Goal: Information Seeking & Learning: Find specific fact

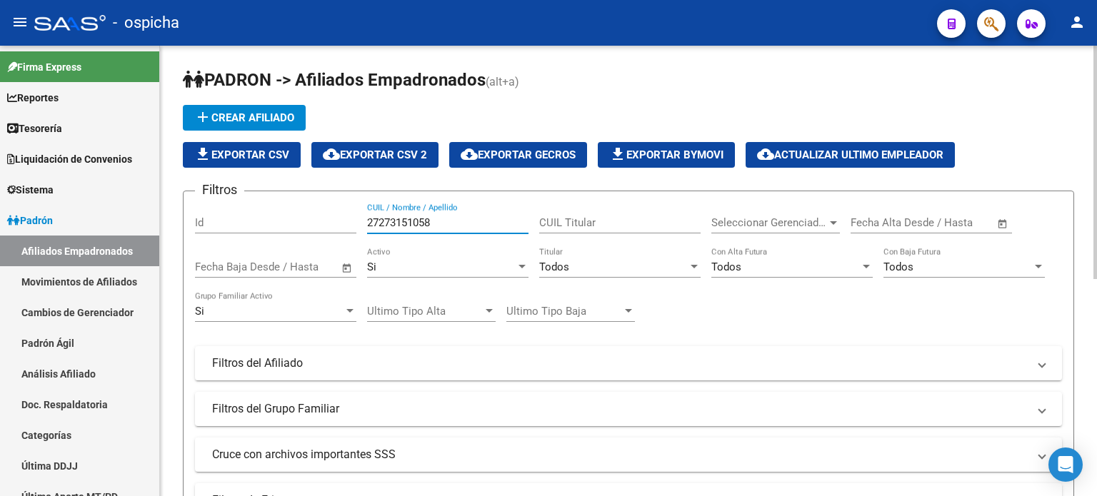
drag, startPoint x: 443, startPoint y: 221, endPoint x: 338, endPoint y: 223, distance: 105.0
click at [338, 222] on div "Filtros Id 27273151058 CUIL / Nombre / Apellido CUIL Titular Seleccionar Gerenc…" at bounding box center [628, 360] width 867 height 315
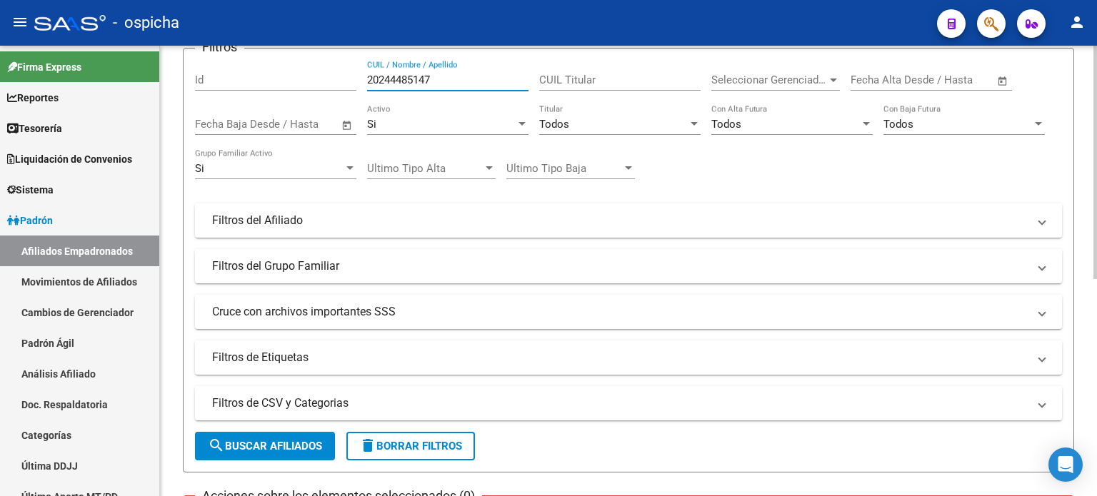
type input "20244485147"
click at [260, 446] on span "search Buscar Afiliados" at bounding box center [265, 446] width 114 height 13
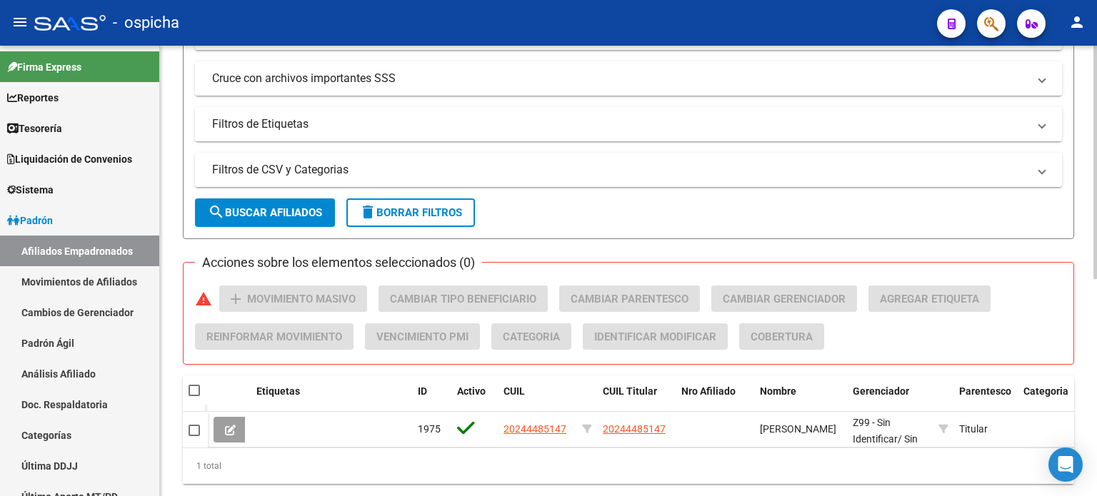
scroll to position [418, 0]
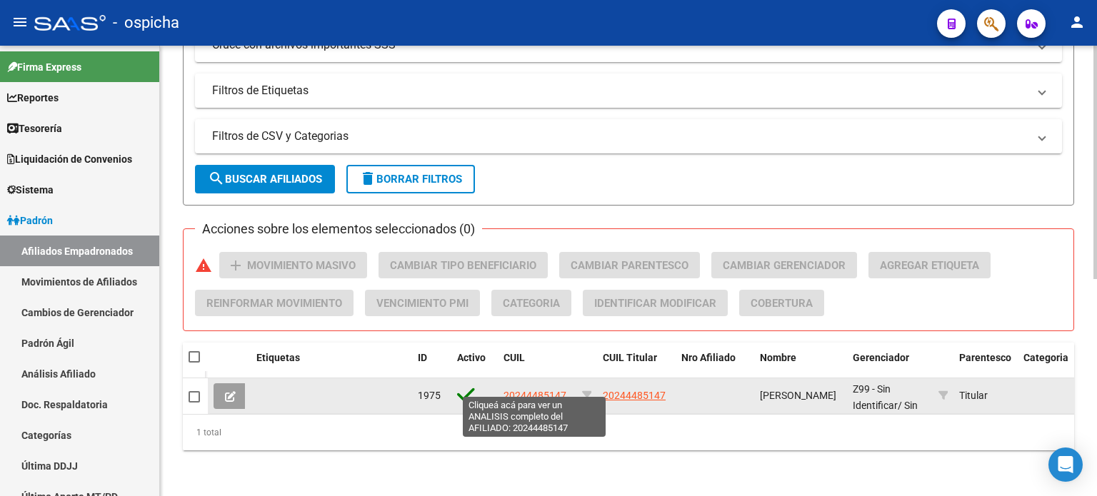
click at [527, 390] on span "20244485147" at bounding box center [534, 395] width 63 height 11
type textarea "20244485147"
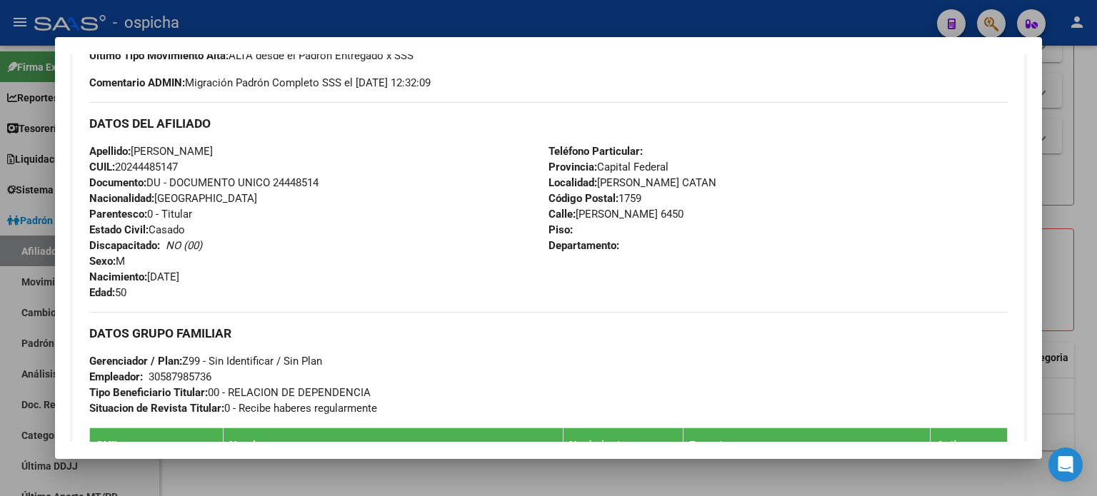
scroll to position [428, 0]
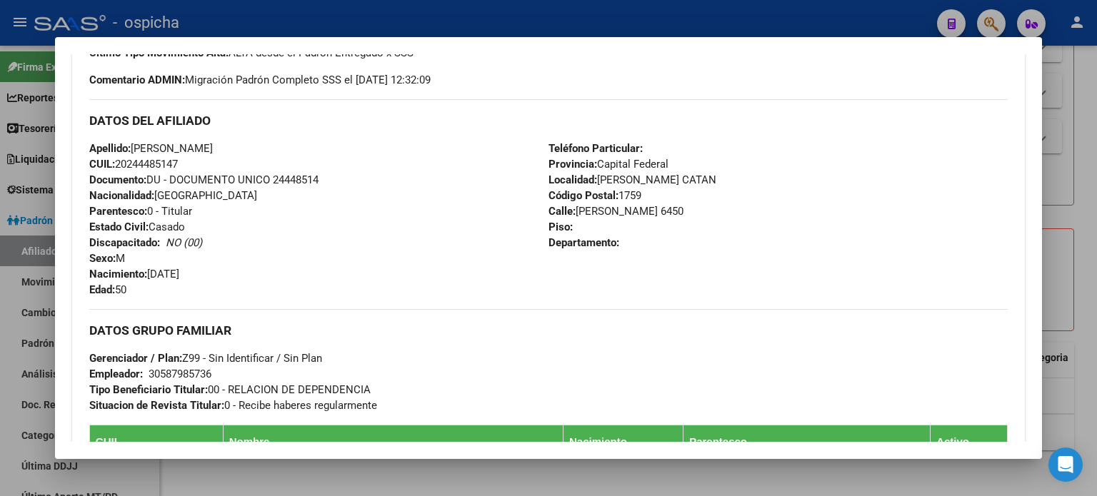
drag, startPoint x: 89, startPoint y: 122, endPoint x: 603, endPoint y: 209, distance: 521.5
click at [642, 254] on div "DATOS DEL AFILIADO Apellido: [PERSON_NAME]: 20244485147 Documento: DU - DOCUMEN…" at bounding box center [548, 198] width 918 height 199
copy div "DATOS DEL AFILIADO Apellido: [PERSON_NAME]: 20244485147 Documento: DU - DOCUMEN…"
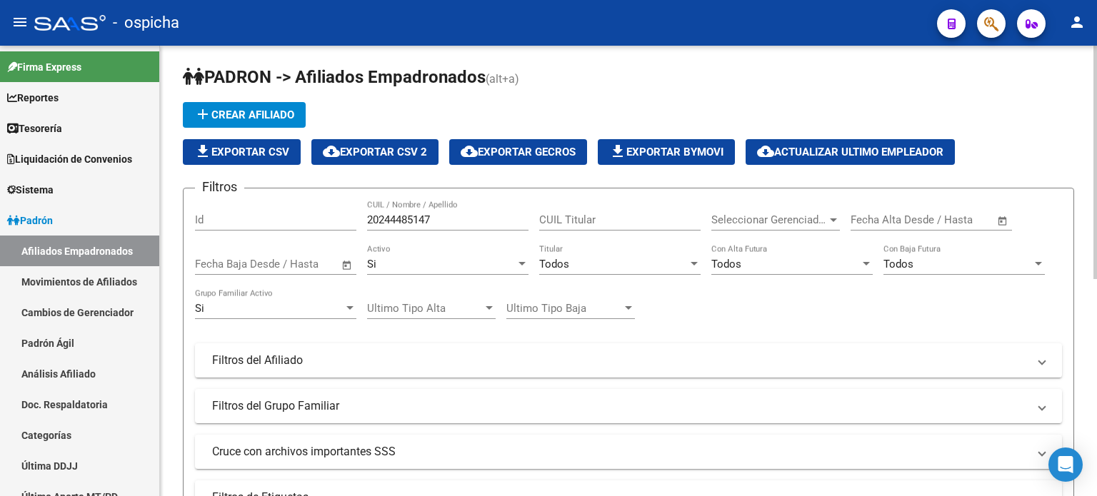
scroll to position [0, 0]
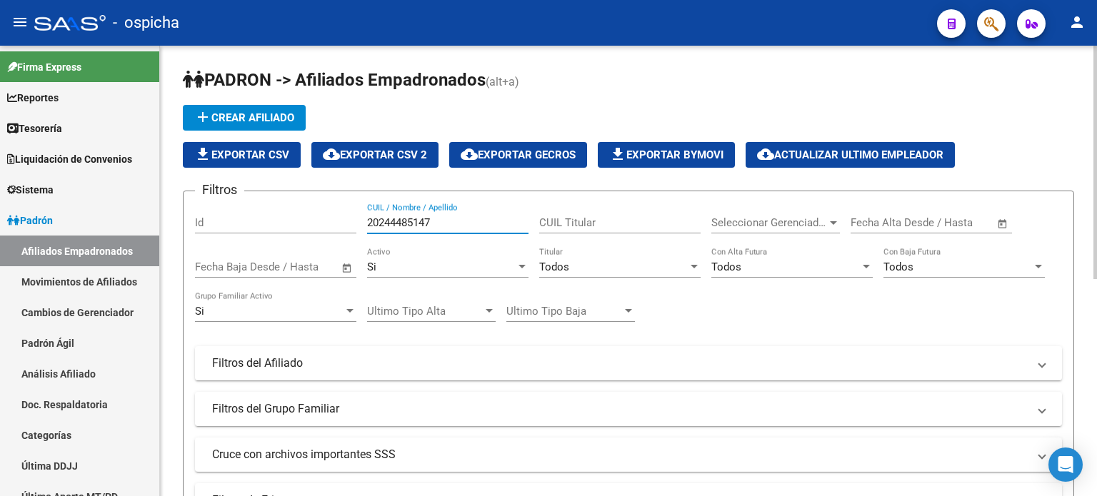
drag, startPoint x: 441, startPoint y: 219, endPoint x: 334, endPoint y: 221, distance: 107.1
click at [334, 221] on div "Filtros Id 20244485147 CUIL / Nombre / Apellido CUIL Titular Seleccionar Gerenc…" at bounding box center [628, 360] width 867 height 315
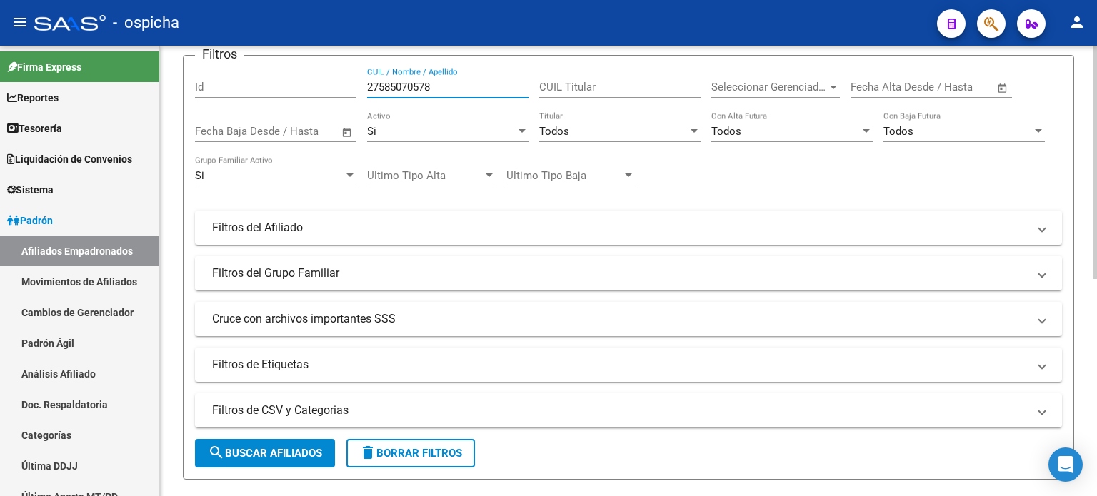
scroll to position [143, 0]
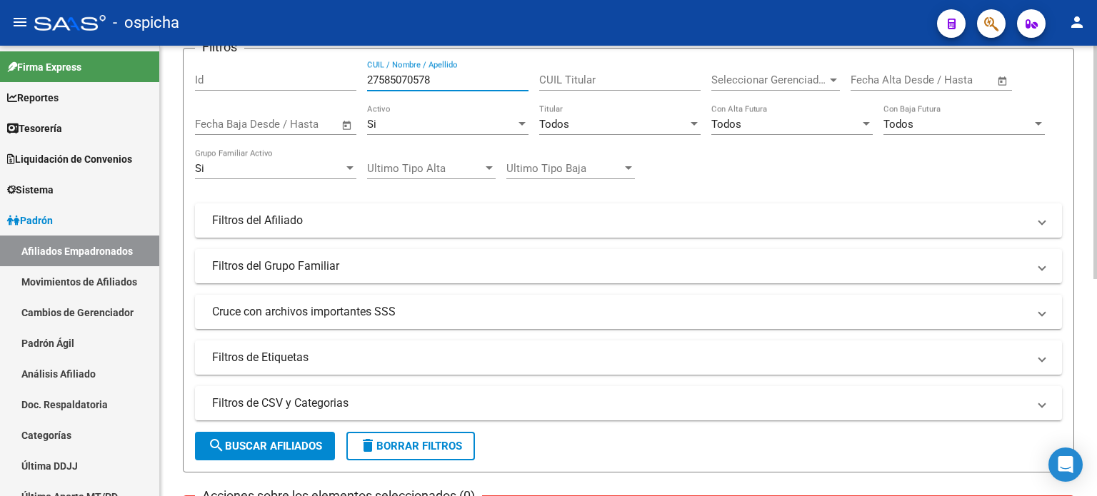
type input "27585070578"
click at [294, 440] on span "search Buscar Afiliados" at bounding box center [265, 446] width 114 height 13
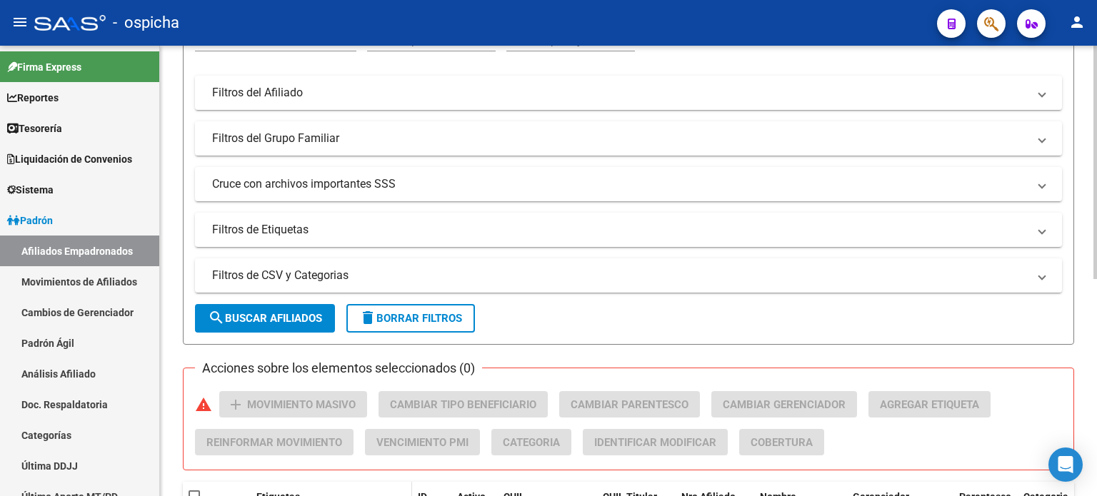
scroll to position [357, 0]
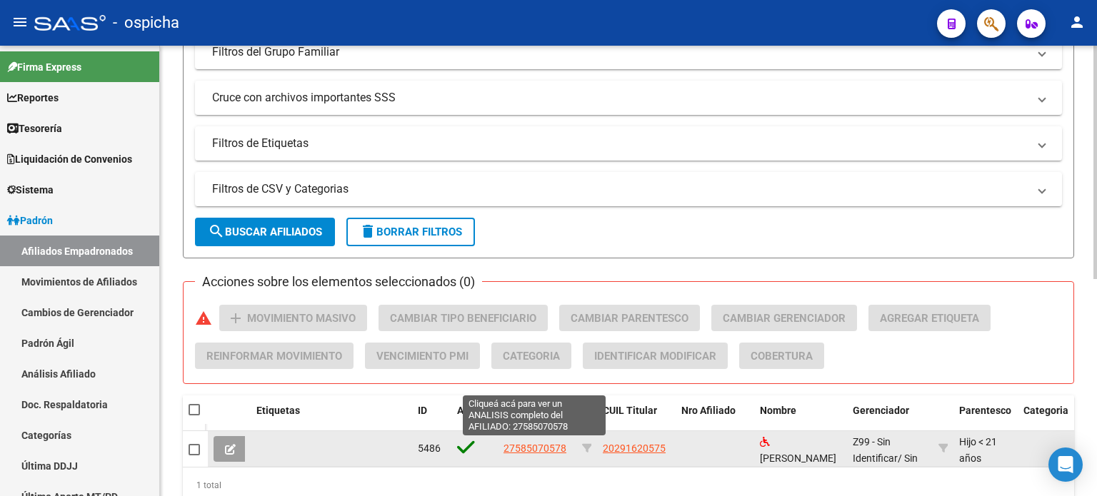
click at [516, 448] on span "27585070578" at bounding box center [534, 448] width 63 height 11
type textarea "27585070578"
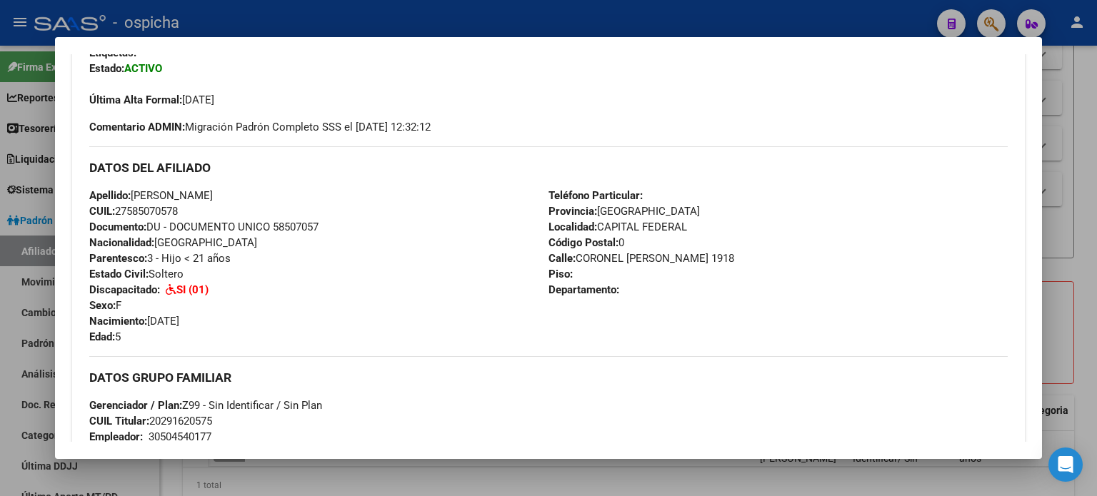
scroll to position [428, 0]
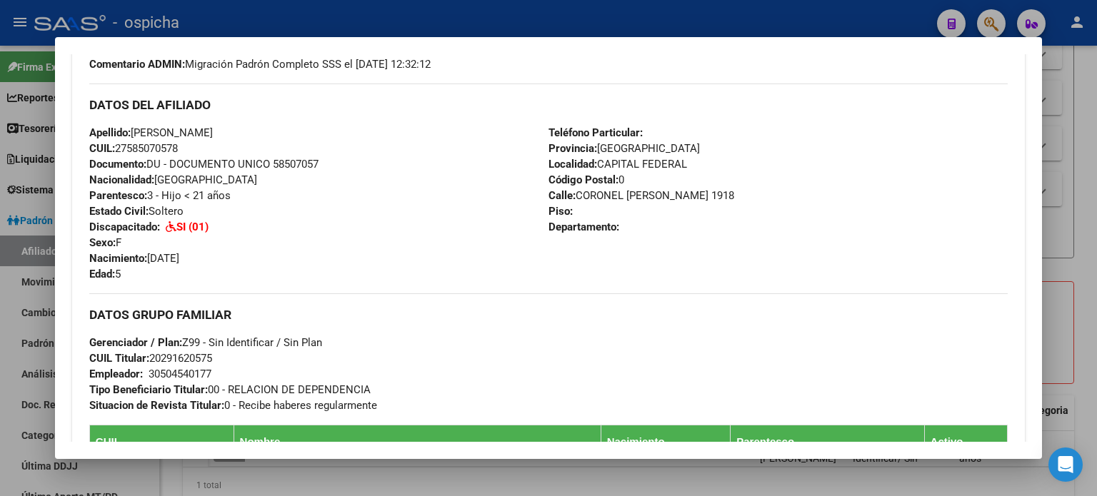
drag, startPoint x: 89, startPoint y: 104, endPoint x: 586, endPoint y: 191, distance: 504.6
click at [648, 251] on div "Enviar Credencial Digital remove_red_eye Movimientos Certificado Discapacidad C…" at bounding box center [548, 303] width 953 height 727
copy div "DATOS DEL AFILIADO Apellido: [PERSON_NAME]: 27585070578 Documento: DU - DOCUMEN…"
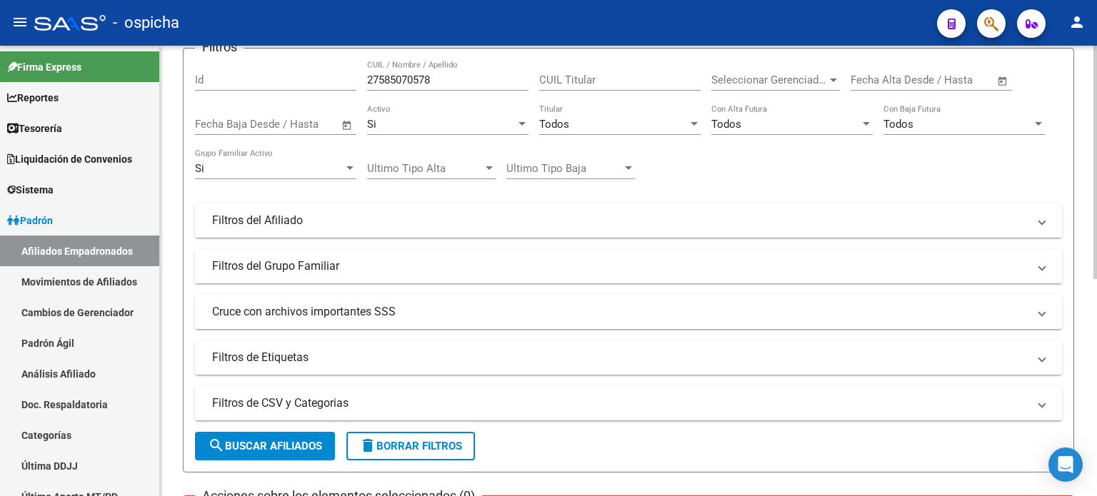
scroll to position [0, 0]
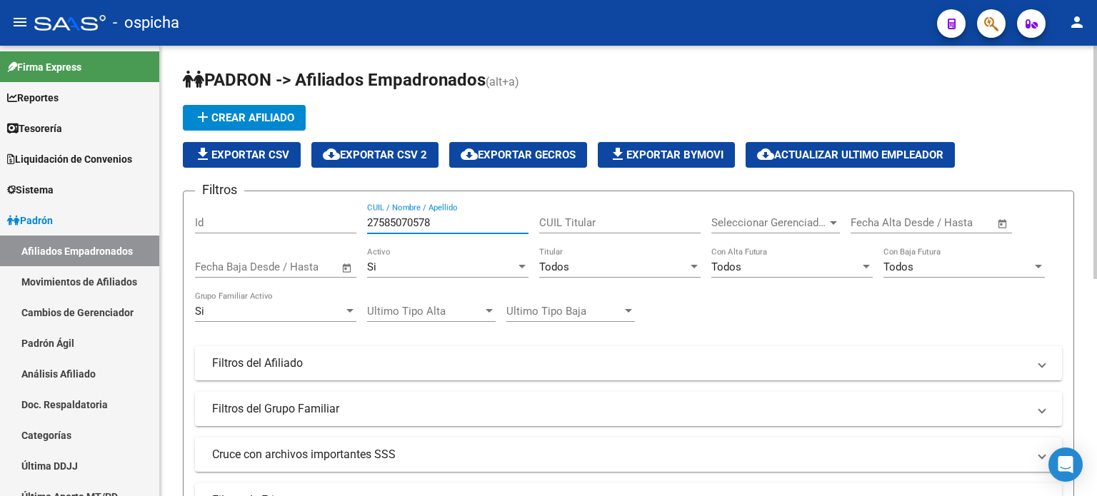
drag, startPoint x: 431, startPoint y: 223, endPoint x: 348, endPoint y: 223, distance: 82.8
click at [348, 223] on div "Filtros Id 27585070578 CUIL / Nombre / Apellido CUIL Titular Seleccionar Gerenc…" at bounding box center [628, 360] width 867 height 315
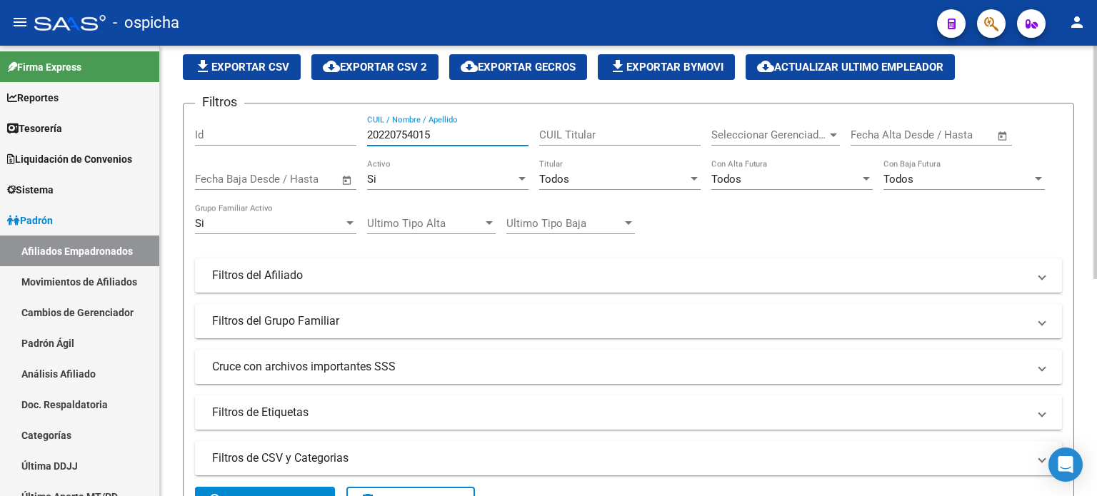
scroll to position [214, 0]
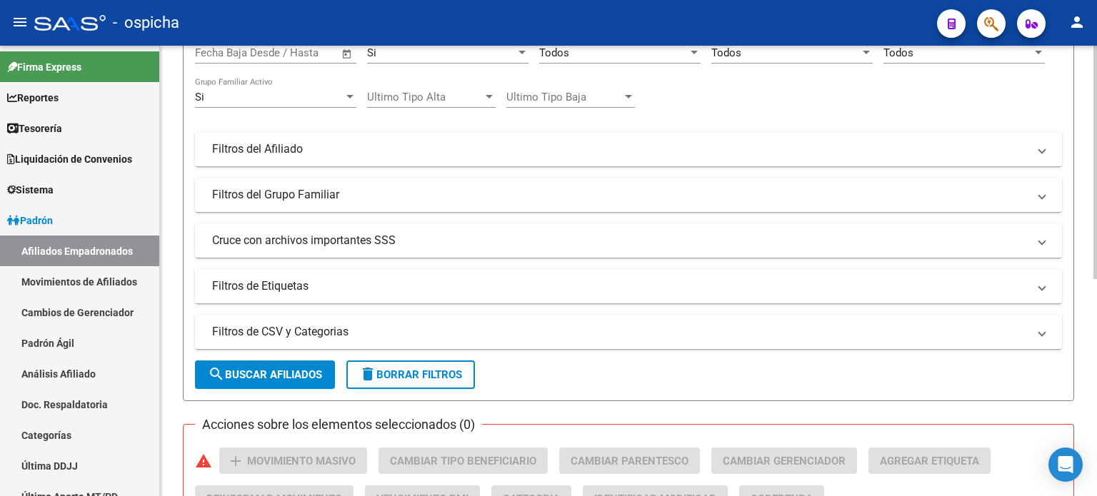
type input "20220754015"
click at [286, 380] on span "search Buscar Afiliados" at bounding box center [265, 374] width 114 height 13
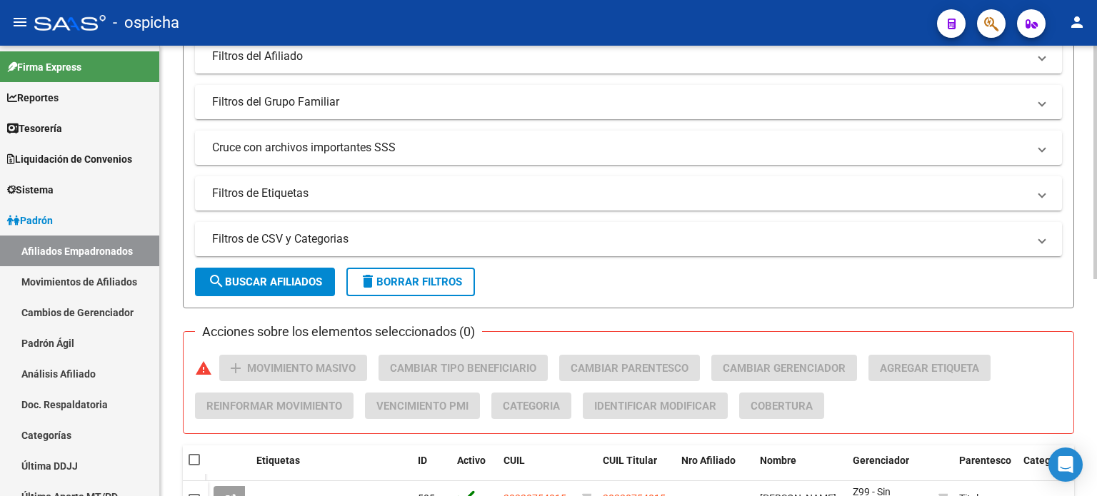
scroll to position [418, 0]
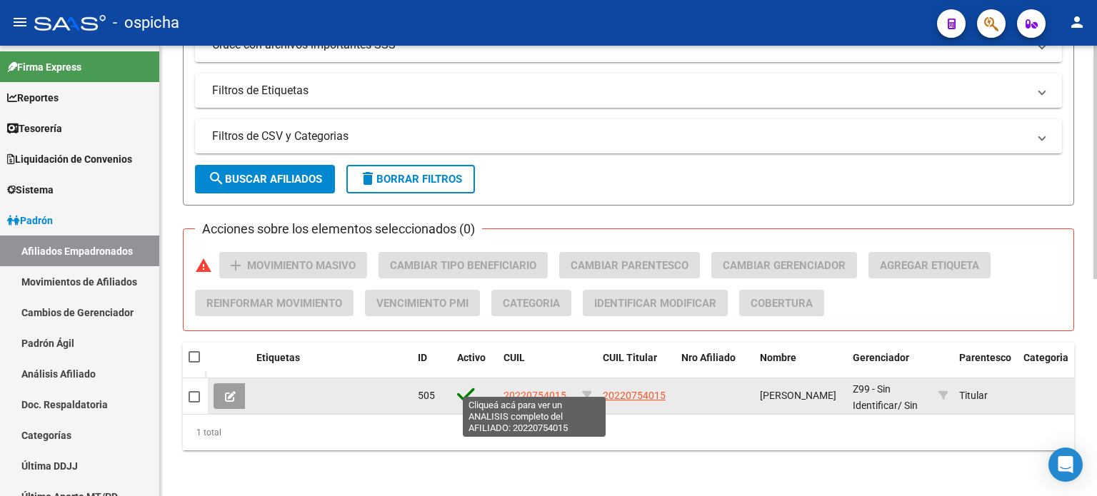
click at [526, 390] on span "20220754015" at bounding box center [534, 395] width 63 height 11
type textarea "20220754015"
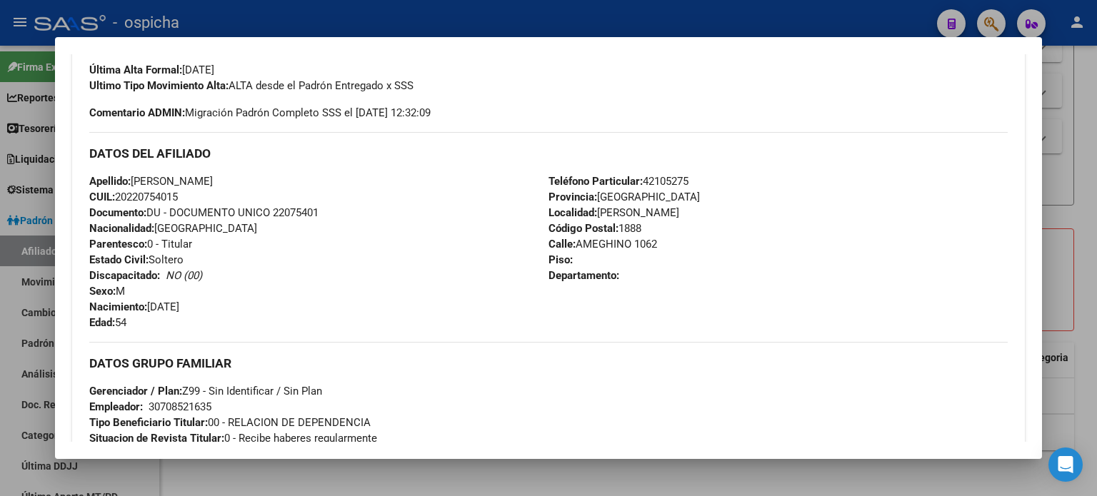
scroll to position [428, 0]
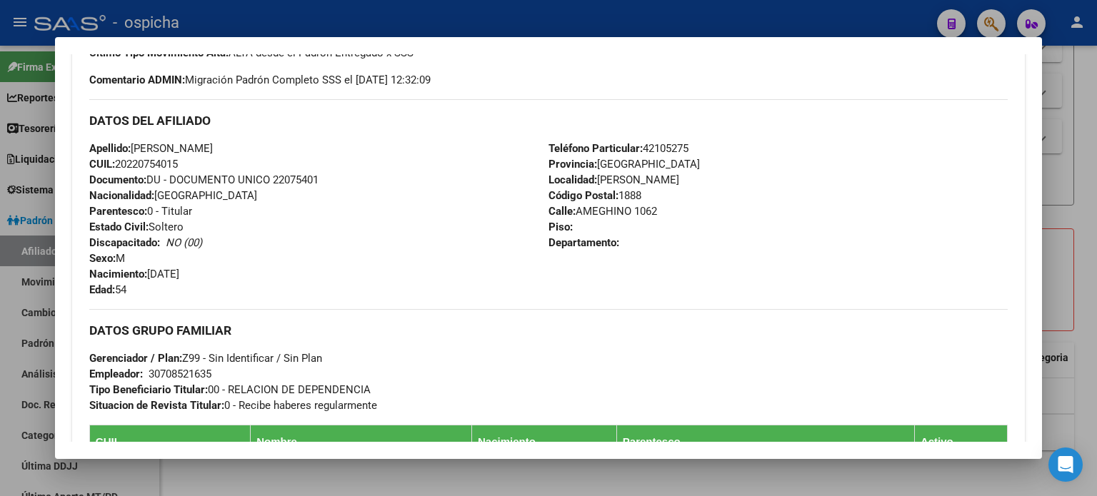
drag, startPoint x: 90, startPoint y: 120, endPoint x: 683, endPoint y: 238, distance: 604.3
click at [720, 285] on div "DATOS DEL AFILIADO Apellido: [PERSON_NAME] CUIL: 20220754015 Documento: DU - DO…" at bounding box center [548, 198] width 918 height 199
copy div "DATOS DEL AFILIADO Apellido: [PERSON_NAME] CUIL: 20220754015 Documento: DU - DO…"
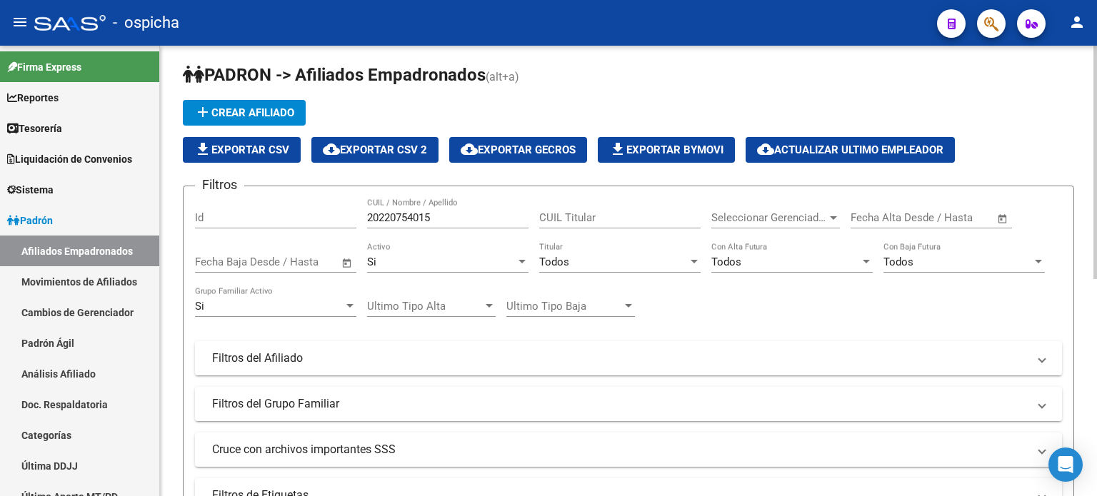
scroll to position [0, 0]
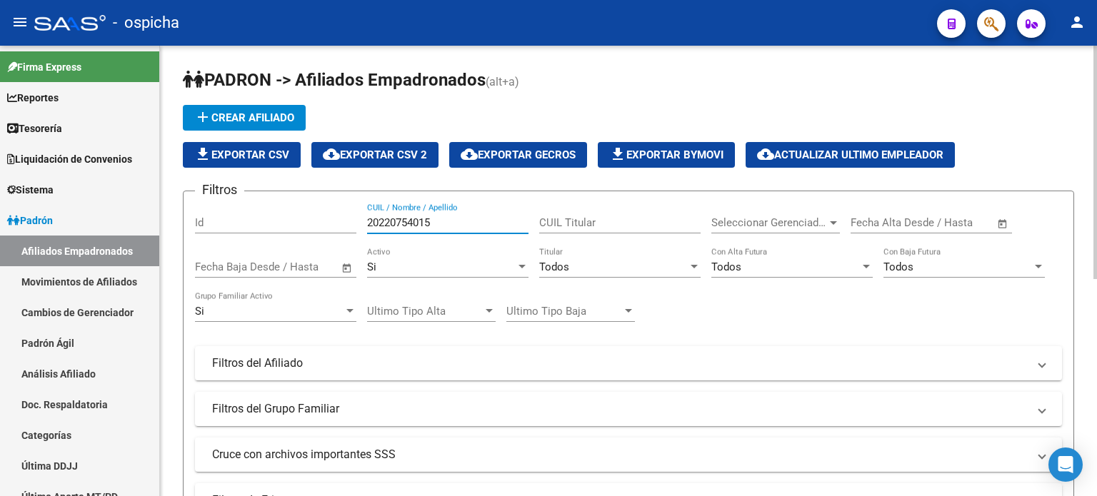
drag, startPoint x: 440, startPoint y: 221, endPoint x: 331, endPoint y: 223, distance: 108.6
click at [331, 222] on div "Filtros Id 20220754015 CUIL / Nombre / Apellido CUIL Titular Seleccionar Gerenc…" at bounding box center [628, 360] width 867 height 315
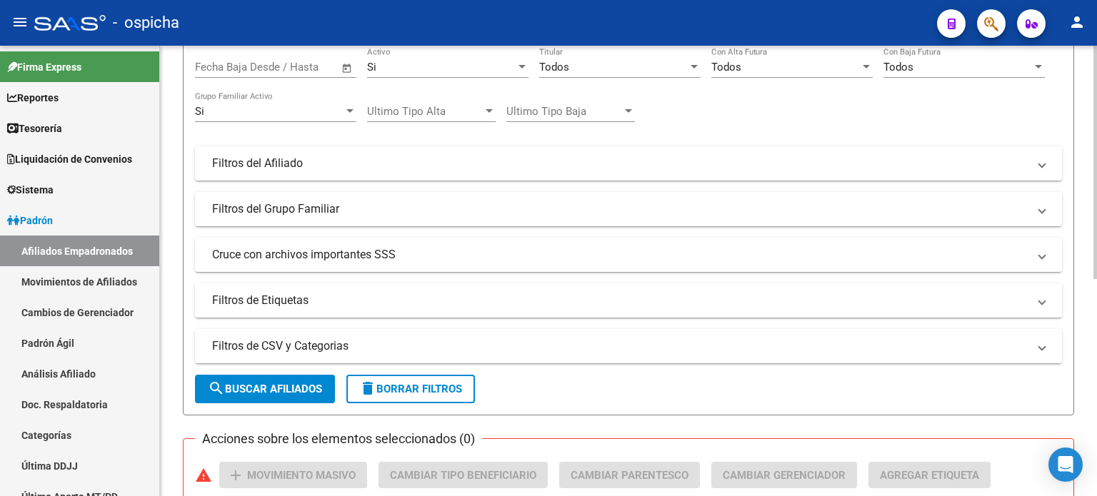
scroll to position [214, 0]
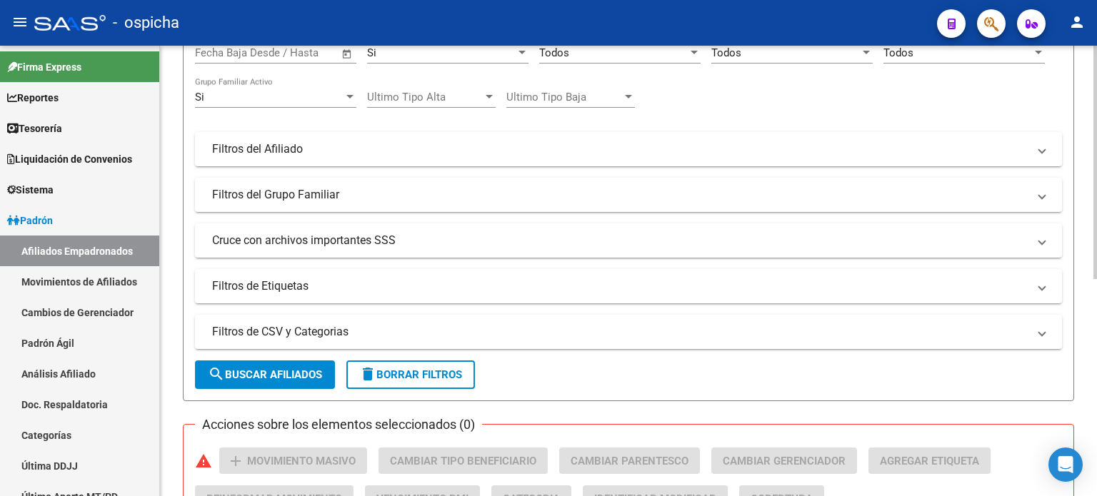
type input "27272864077"
click at [288, 378] on span "search Buscar Afiliados" at bounding box center [265, 374] width 114 height 13
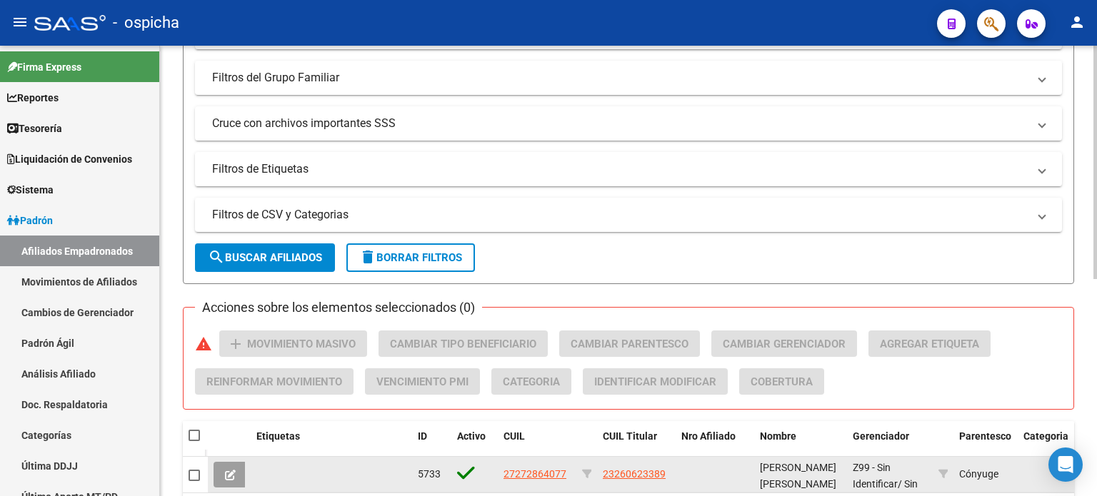
scroll to position [418, 0]
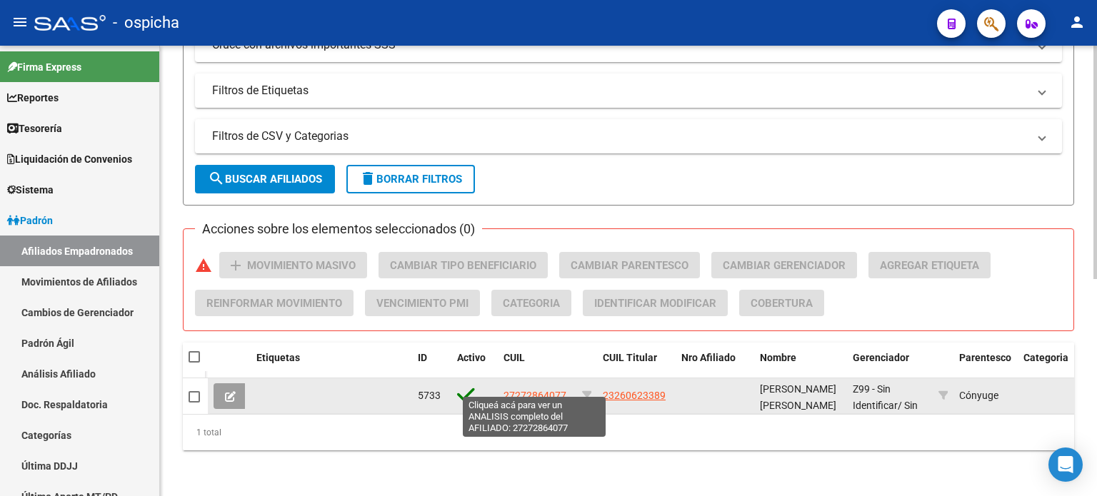
click at [526, 390] on span "27272864077" at bounding box center [534, 395] width 63 height 11
type textarea "27272864077"
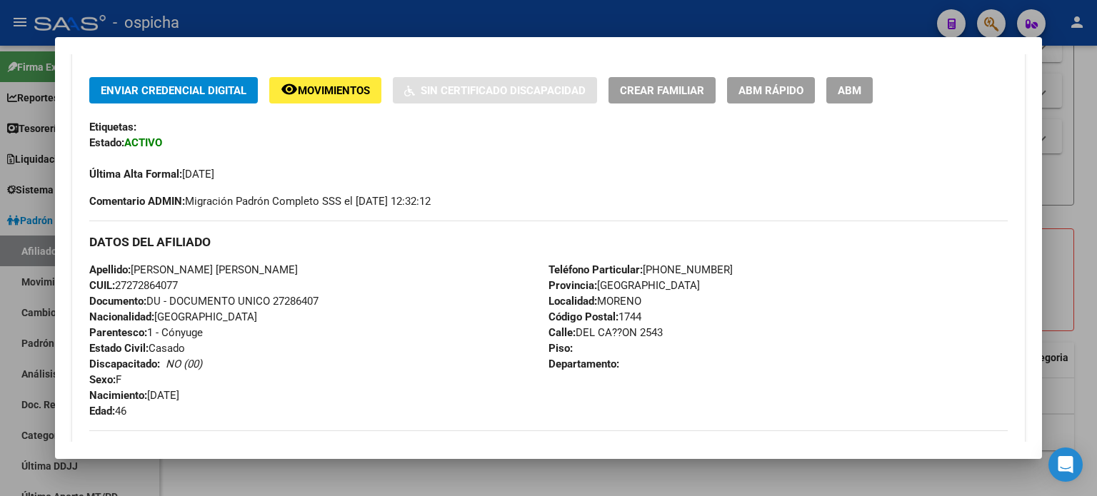
scroll to position [428, 0]
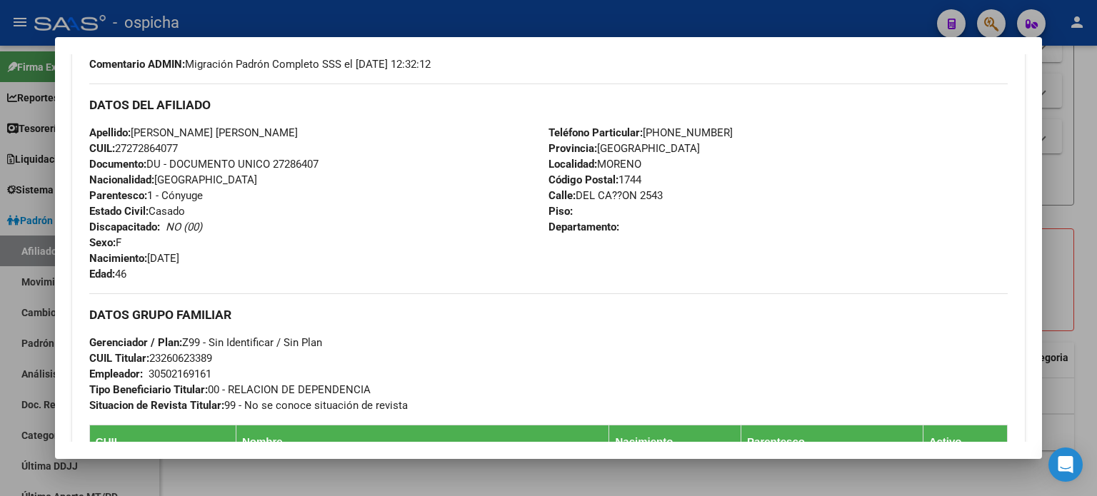
drag, startPoint x: 91, startPoint y: 102, endPoint x: 688, endPoint y: 230, distance: 609.8
click at [688, 230] on div "DATOS DEL AFILIADO Apellido: [PERSON_NAME] [PERSON_NAME] CUIL: 27272864077 Docu…" at bounding box center [548, 183] width 918 height 199
copy div "DATOS DEL AFILIADO Apellido: [PERSON_NAME] [PERSON_NAME] CUIL: 27272864077 Docu…"
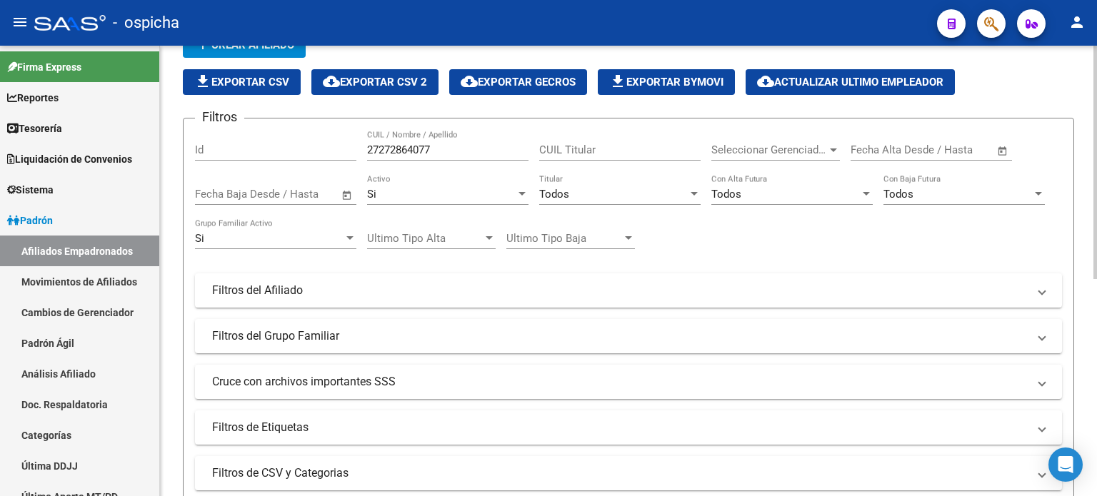
scroll to position [0, 0]
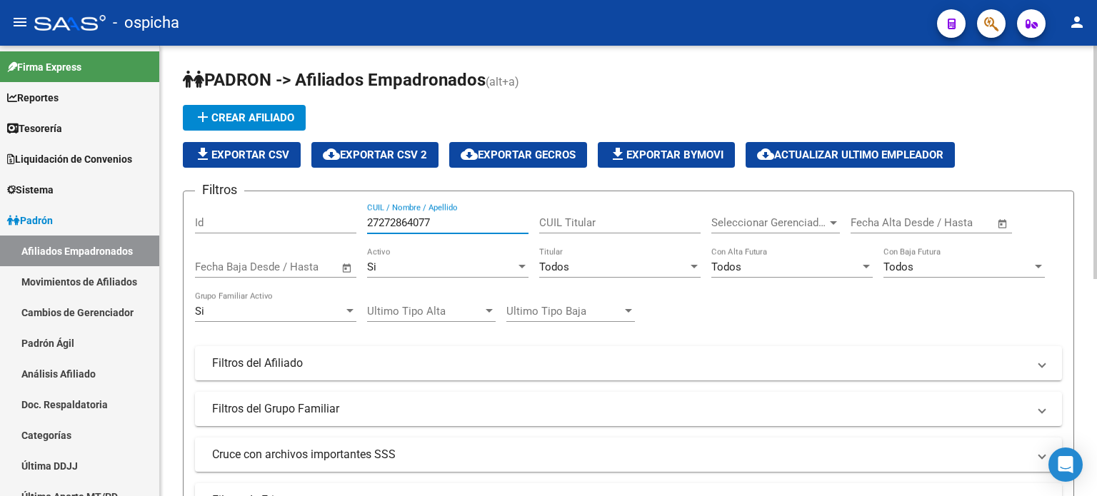
drag, startPoint x: 446, startPoint y: 222, endPoint x: 360, endPoint y: 233, distance: 86.4
click at [360, 231] on div "Filtros Id 27272864077 CUIL / Nombre / Apellido CUIL Titular Seleccionar Gerenc…" at bounding box center [628, 360] width 867 height 315
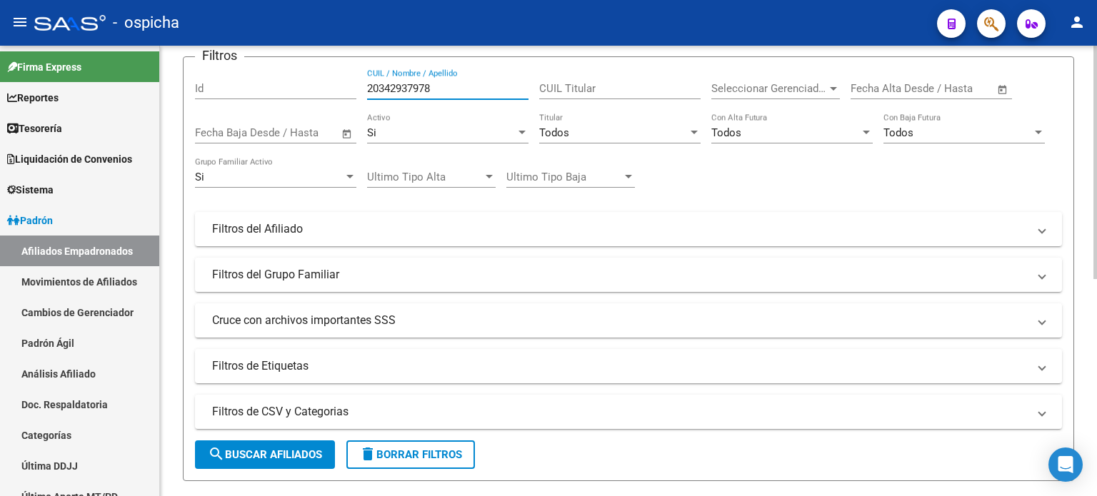
scroll to position [143, 0]
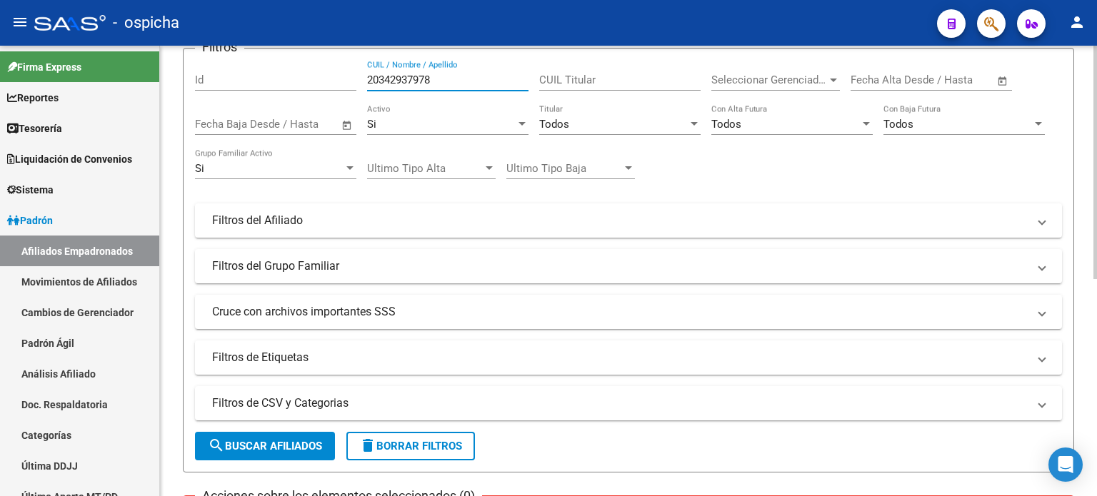
type input "20342937978"
click at [286, 446] on span "search Buscar Afiliados" at bounding box center [265, 446] width 114 height 13
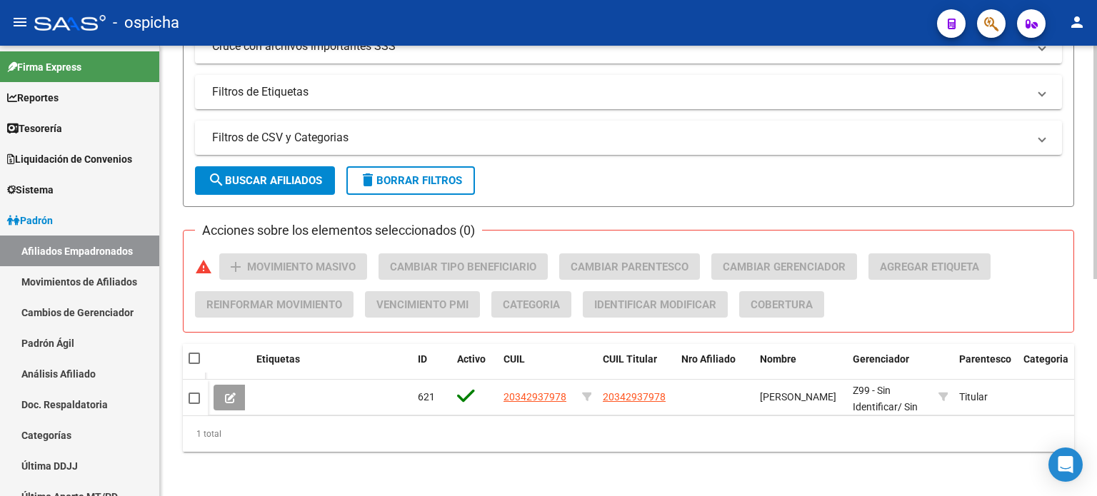
scroll to position [418, 0]
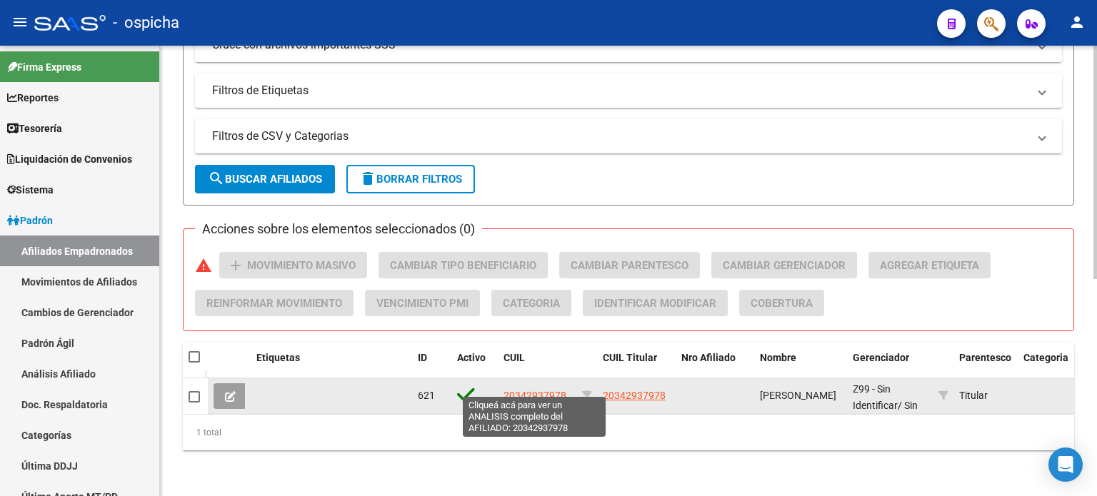
click at [540, 390] on span "20342937978" at bounding box center [534, 395] width 63 height 11
type textarea "20342937978"
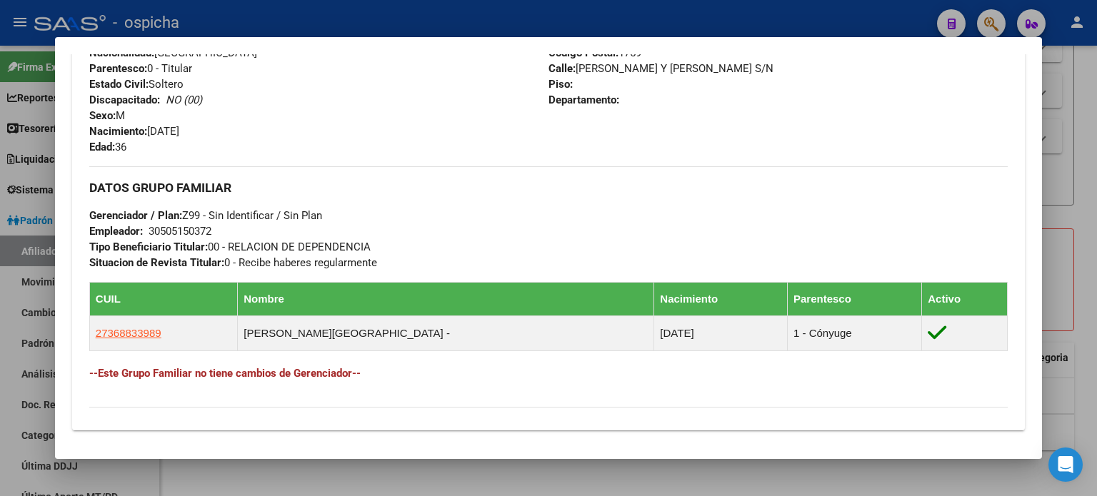
scroll to position [428, 0]
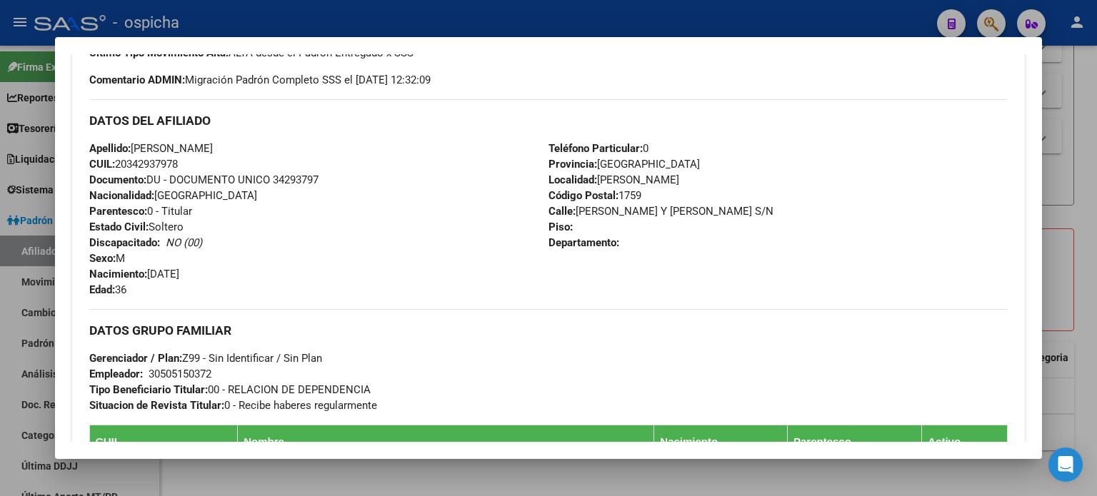
drag, startPoint x: 89, startPoint y: 118, endPoint x: 618, endPoint y: 223, distance: 539.5
click at [651, 279] on div "DATOS DEL AFILIADO Apellido: [PERSON_NAME]: 20342937978 Documento: DU - DOCUMEN…" at bounding box center [548, 198] width 918 height 199
copy div "DATOS DEL AFILIADO Apellido: [PERSON_NAME]: 20342937978 Documento: DU - DOCUMEN…"
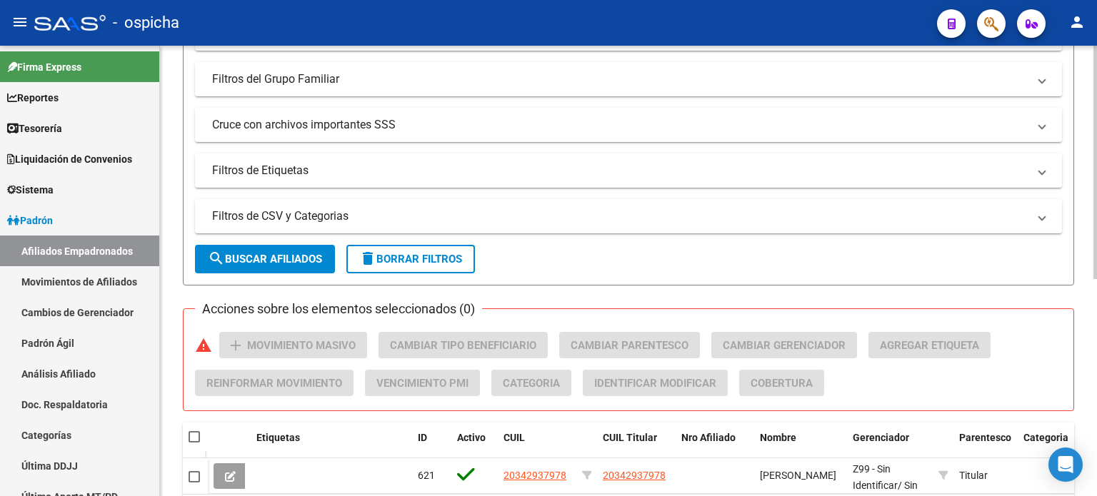
scroll to position [0, 0]
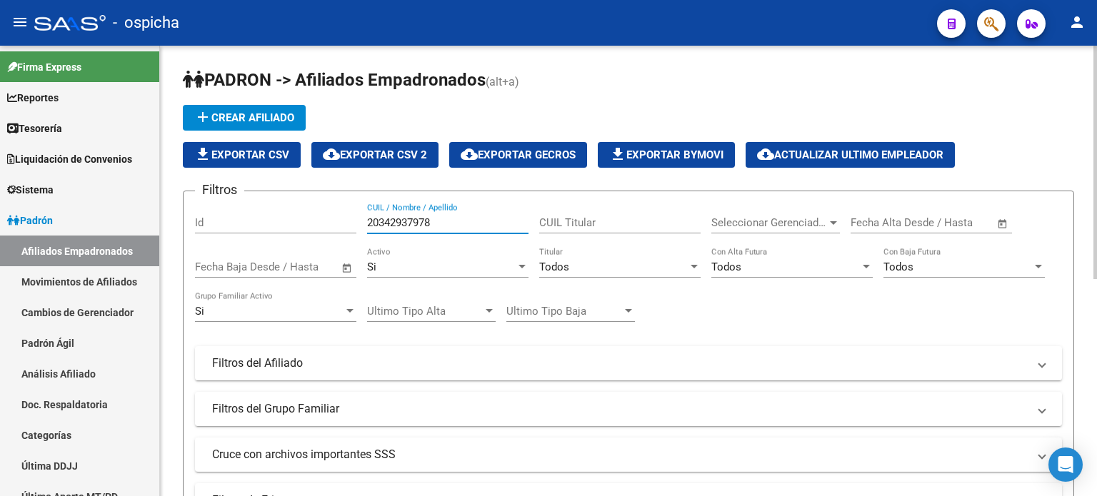
drag, startPoint x: 444, startPoint y: 222, endPoint x: 331, endPoint y: 213, distance: 113.2
click at [331, 213] on div "Filtros Id 20342937978 CUIL / Nombre / Apellido CUIL Titular Seleccionar Gerenc…" at bounding box center [628, 360] width 867 height 315
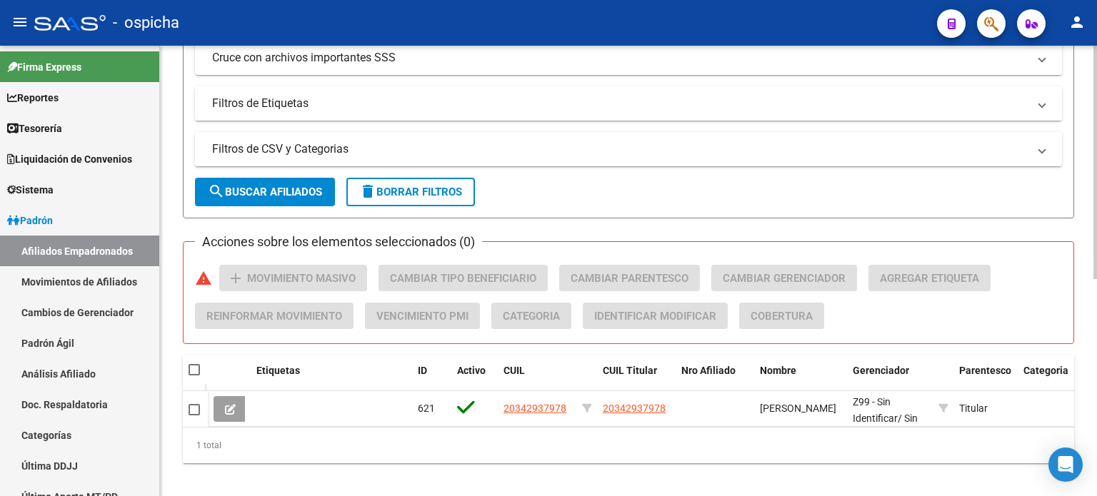
scroll to position [418, 0]
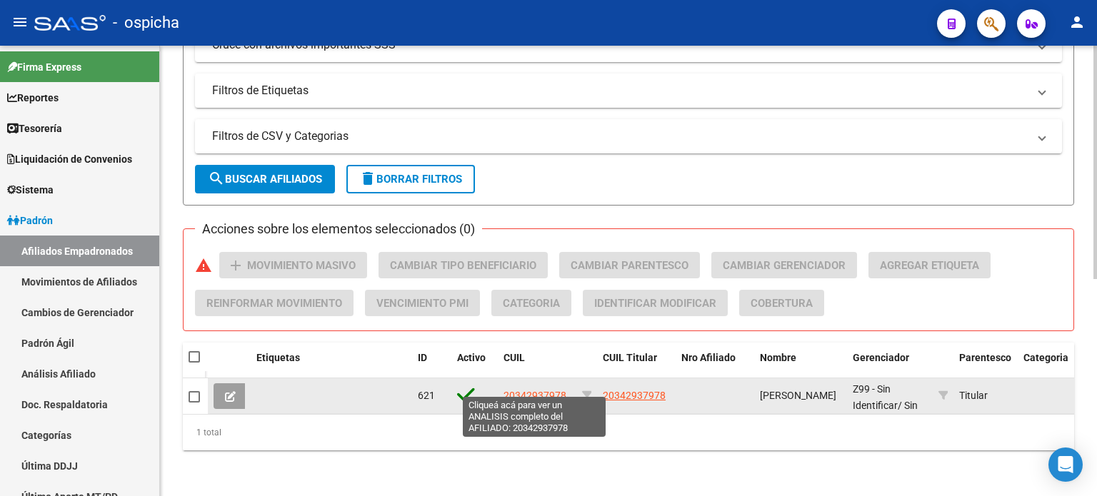
type input "20123608063"
click at [531, 390] on span "20342937978" at bounding box center [534, 395] width 63 height 11
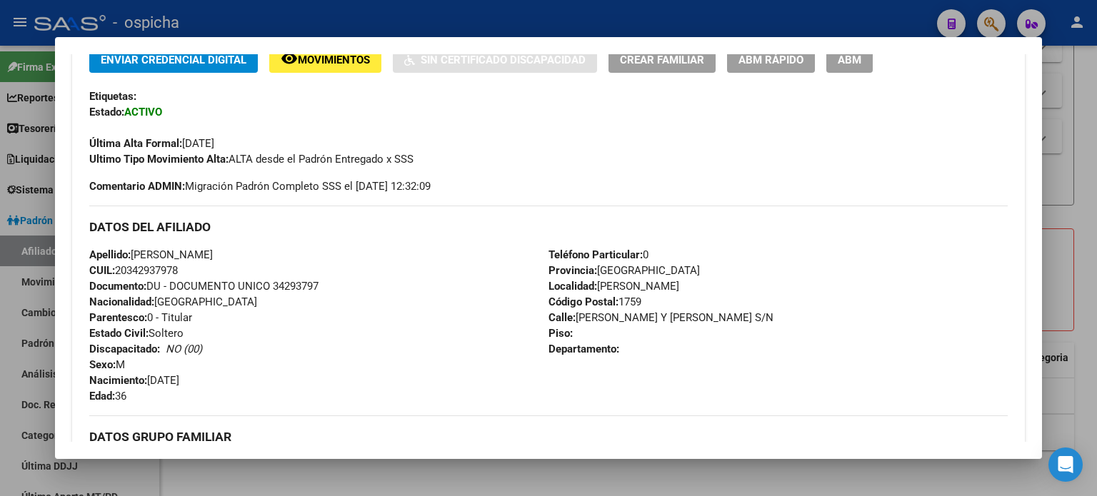
scroll to position [357, 0]
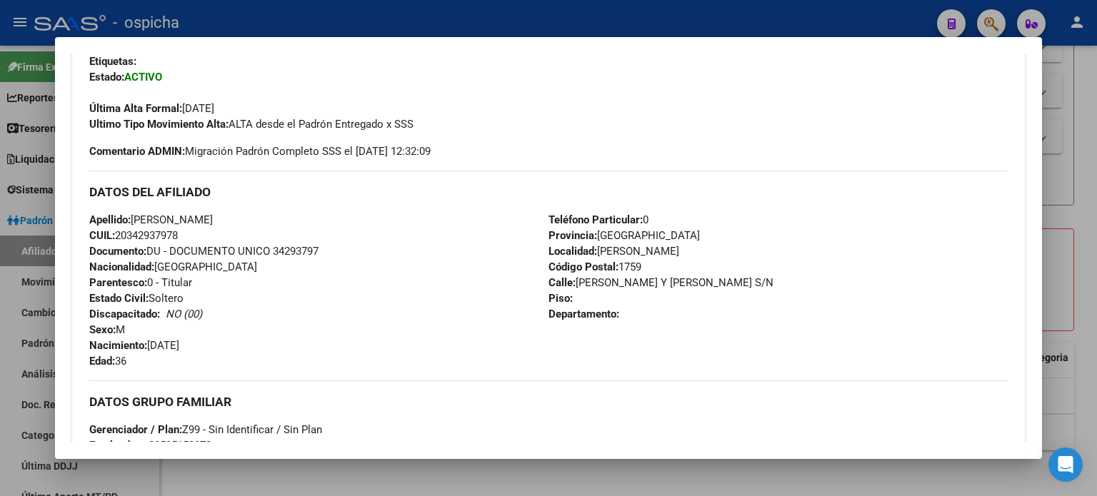
drag, startPoint x: 90, startPoint y: 193, endPoint x: 813, endPoint y: 320, distance: 733.8
click at [813, 320] on div "Enviar Credencial Digital remove_red_eye Movimientos Sin Certificado Discapacid…" at bounding box center [548, 322] width 953 height 622
copy div "DATOS DEL AFILIADO Apellido: [PERSON_NAME]: 20342937978 Documento: DU - DOCUMEN…"
click at [412, 299] on div "Apellido: [PERSON_NAME]: 20342937978 Documento: DU - DOCUMENTO UNICO 34293797 N…" at bounding box center [318, 290] width 459 height 157
click at [419, 294] on div "Apellido: [PERSON_NAME]: 20342937978 Documento: DU - DOCUMENTO UNICO 34293797 N…" at bounding box center [318, 290] width 459 height 157
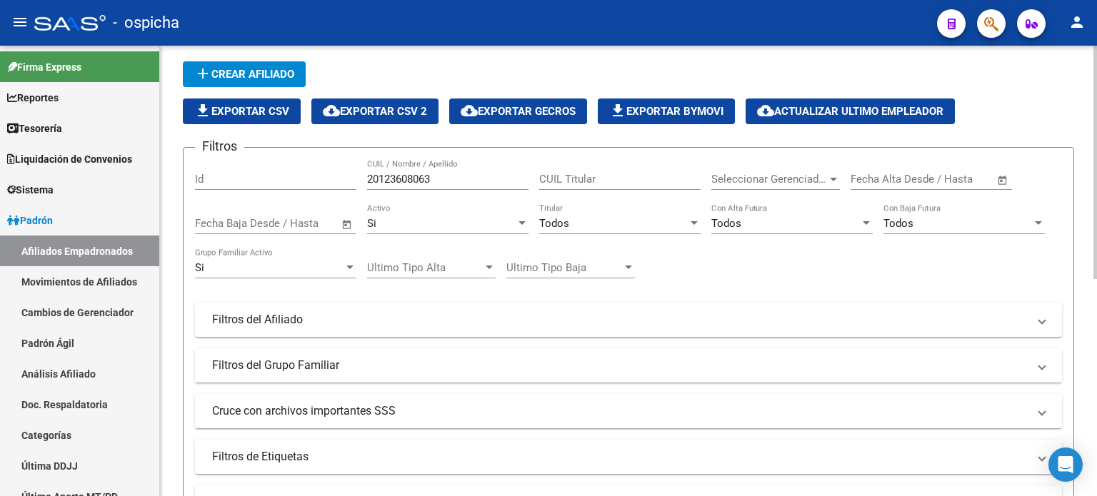
scroll to position [0, 0]
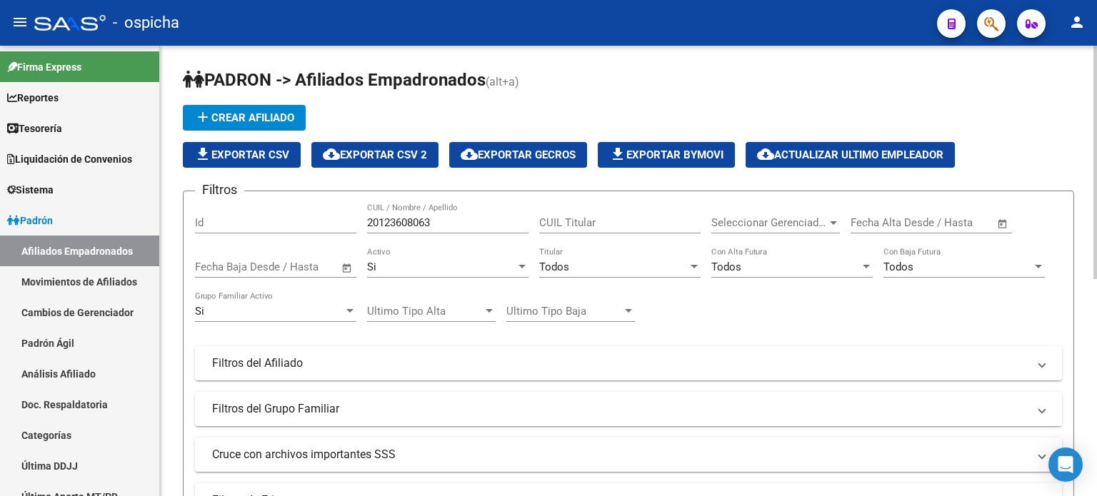
drag, startPoint x: 429, startPoint y: 231, endPoint x: 348, endPoint y: 231, distance: 80.7
click at [343, 231] on div "Filtros Id 20123608063 CUIL / Nombre / Apellido CUIL Titular Seleccionar Gerenc…" at bounding box center [628, 360] width 867 height 315
click at [477, 220] on input "20123608063" at bounding box center [447, 222] width 161 height 13
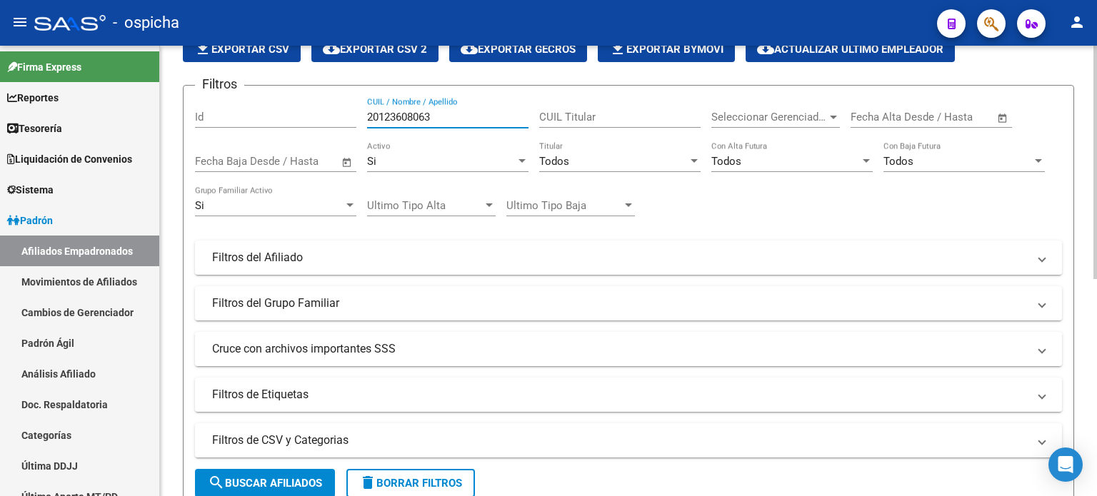
scroll to position [357, 0]
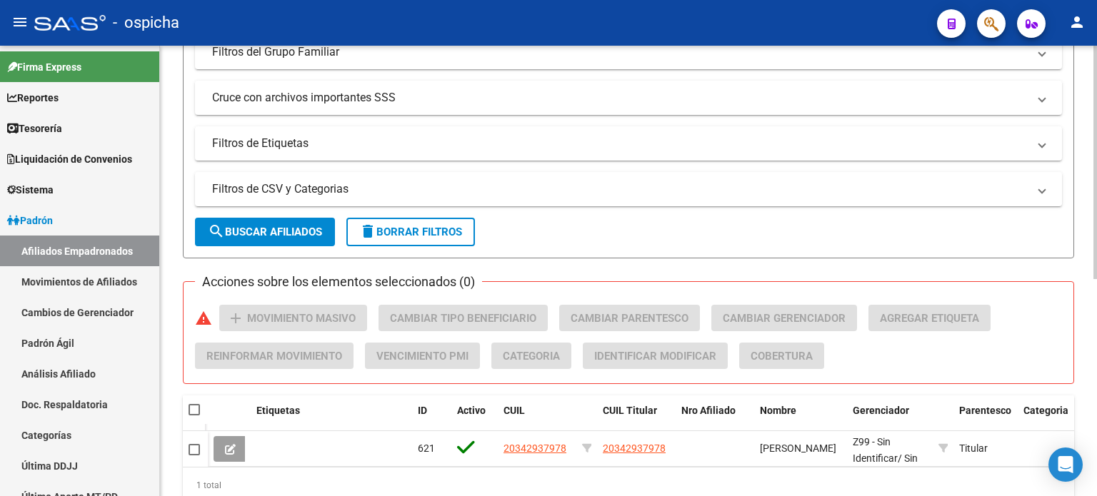
click at [258, 230] on span "search Buscar Afiliados" at bounding box center [265, 232] width 114 height 13
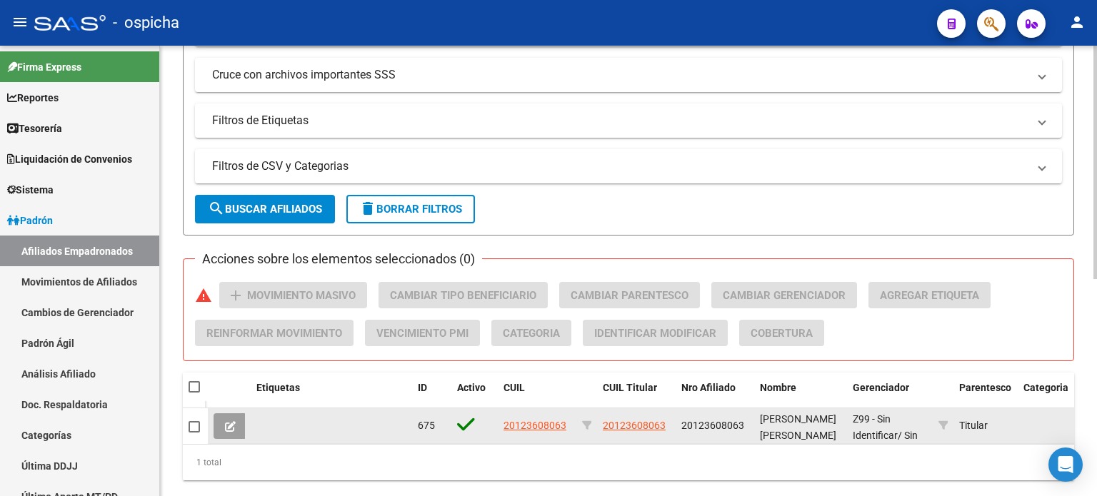
scroll to position [418, 0]
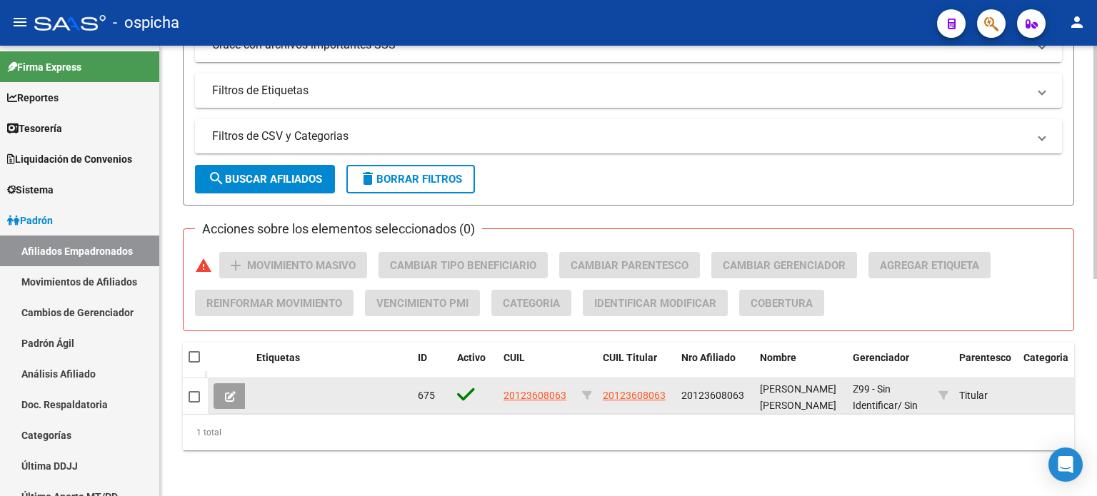
click at [524, 388] on app-link-go-to "20123608063" at bounding box center [534, 396] width 63 height 16
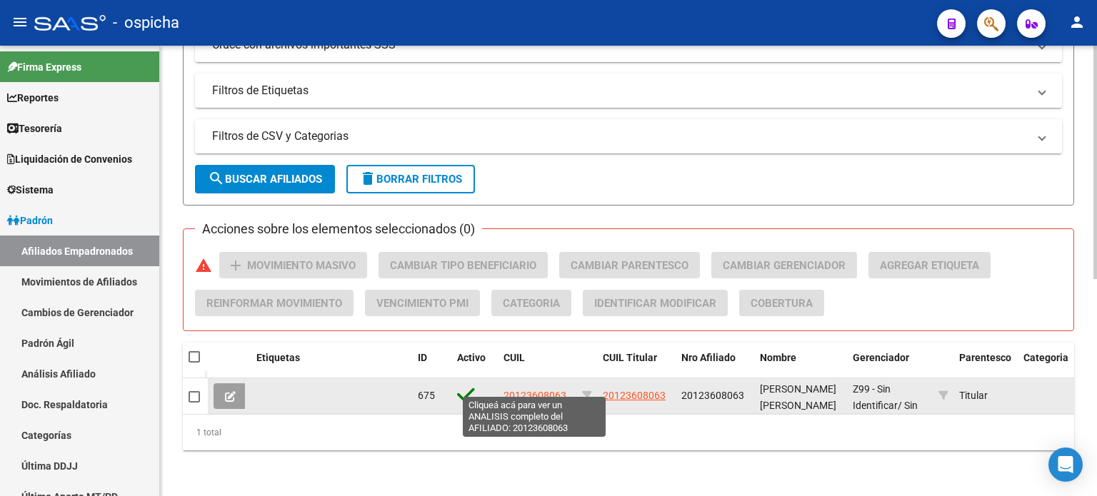
click at [525, 390] on span "20123608063" at bounding box center [534, 395] width 63 height 11
type textarea "20123608063"
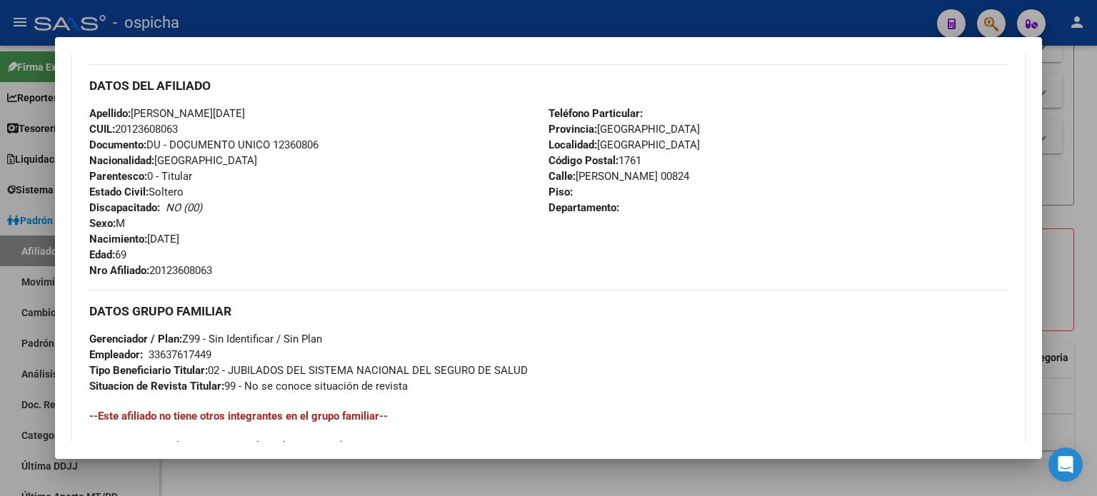
scroll to position [448, 0]
drag, startPoint x: 91, startPoint y: 83, endPoint x: 632, endPoint y: 219, distance: 558.2
click at [649, 245] on div "DATOS DEL AFILIADO Apellido: [PERSON_NAME][DATE] CUIL: 20123608063 Documento: D…" at bounding box center [548, 171] width 918 height 214
copy div "DATOS DEL AFILIADO Apellido: [PERSON_NAME][DATE] CUIL: 20123608063 Documento: D…"
